Goal: Task Accomplishment & Management: Manage account settings

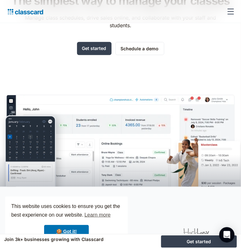
scroll to position [38, 0]
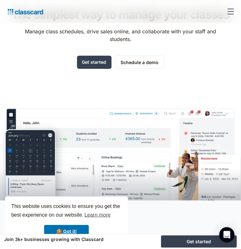
click at [229, 11] on div "menu" at bounding box center [230, 11] width 15 height 15
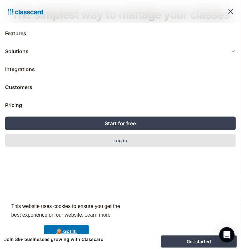
click at [124, 137] on div "Log in" at bounding box center [121, 140] width 14 height 7
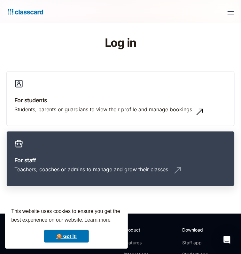
click at [147, 165] on div "Teachers, coaches or admins to manage and grow their classes" at bounding box center [91, 168] width 154 height 7
